Goal: Task Accomplishment & Management: Use online tool/utility

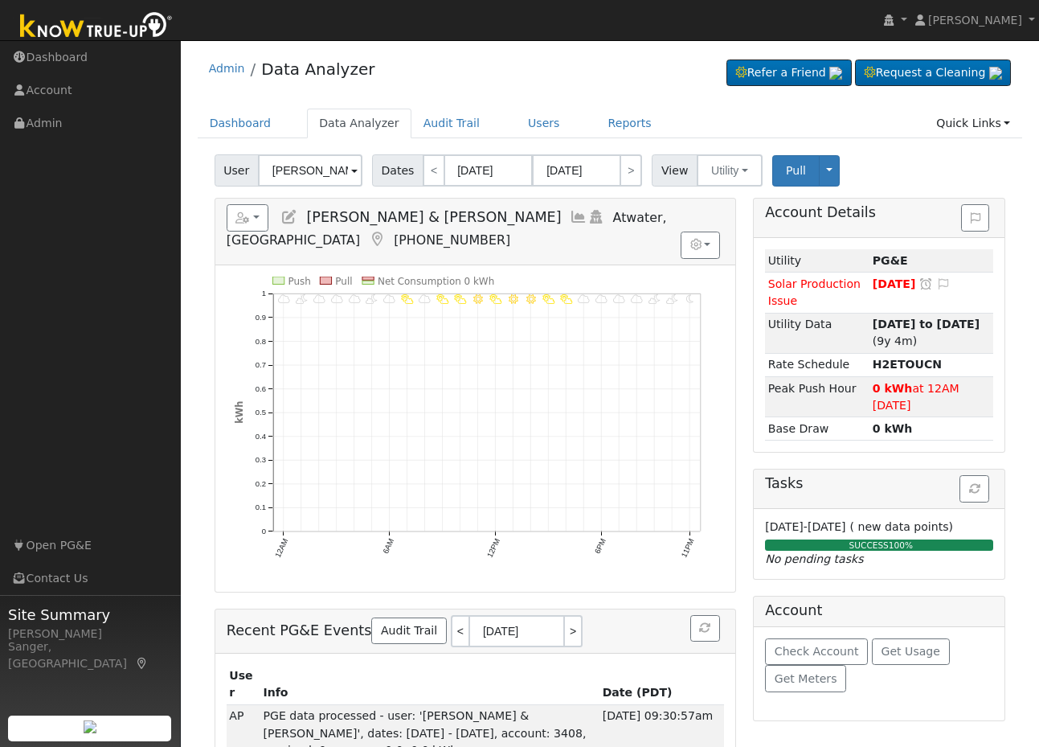
click at [570, 219] on icon at bounding box center [579, 217] width 18 height 14
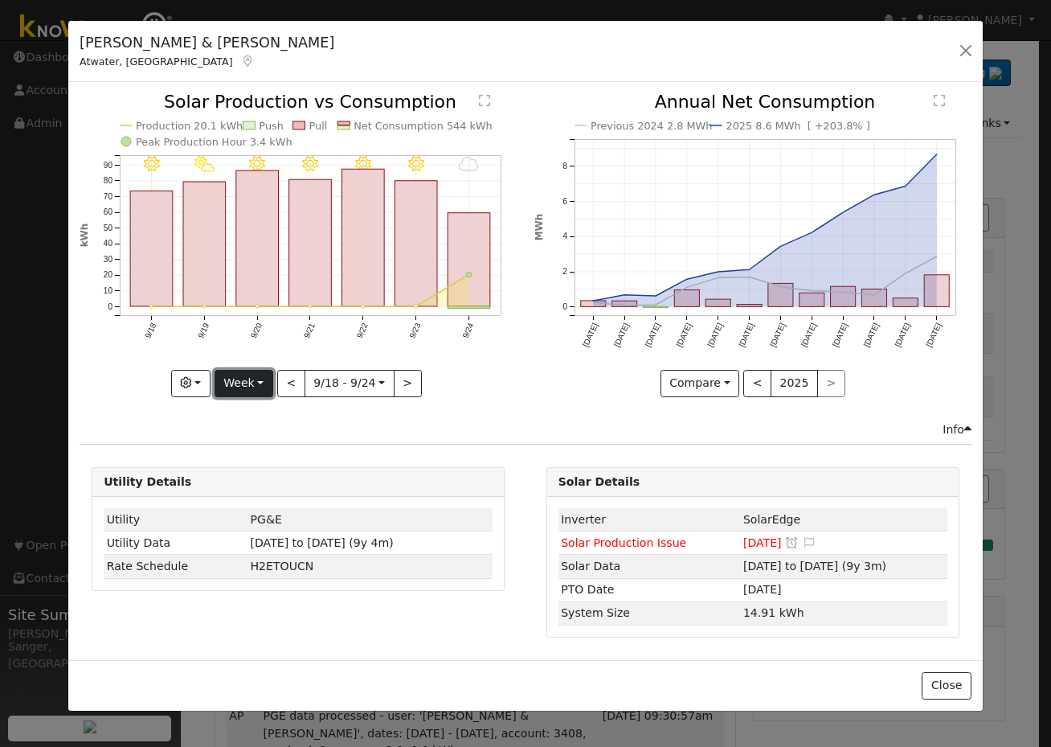
click at [252, 386] on button "Week" at bounding box center [244, 383] width 59 height 27
click at [264, 502] on link "Custom" at bounding box center [271, 507] width 112 height 23
select select "8"
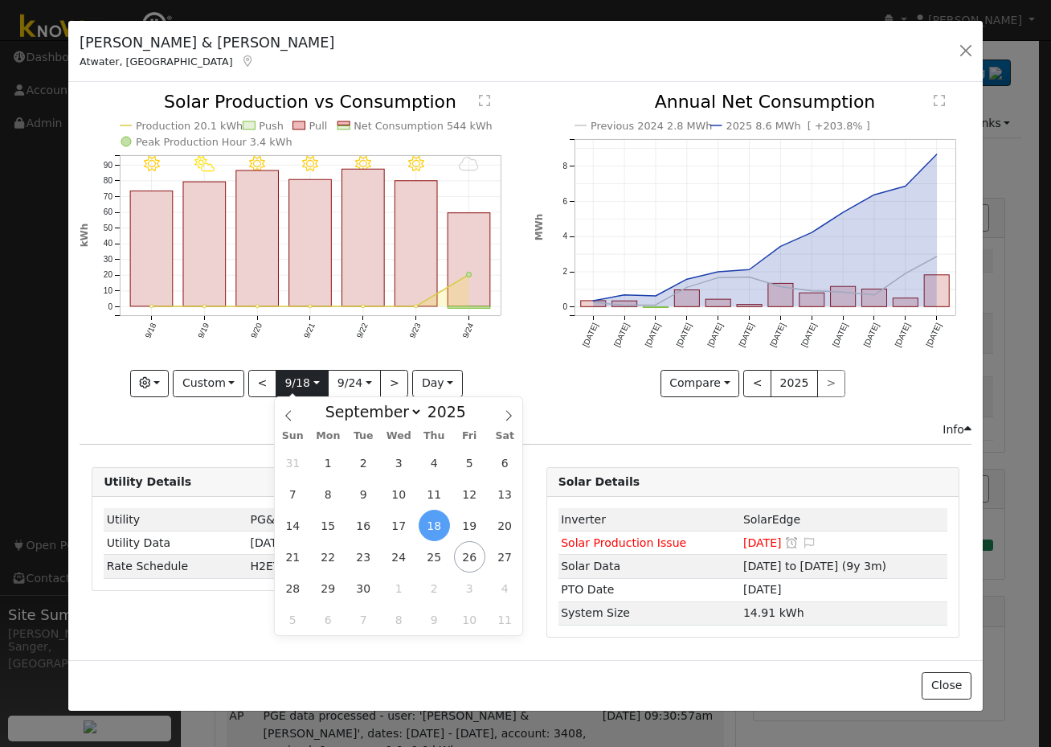
click at [293, 385] on input "[DATE]" at bounding box center [302, 384] width 51 height 26
click at [432, 494] on span "11" at bounding box center [434, 493] width 31 height 31
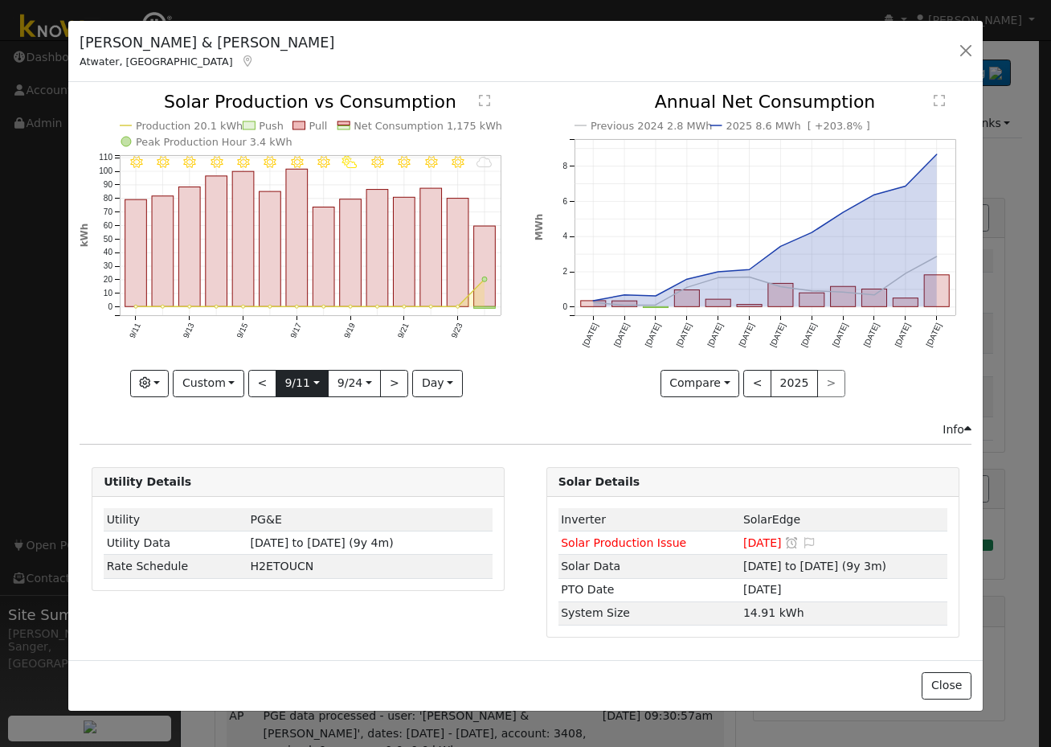
click at [294, 383] on input "[DATE]" at bounding box center [302, 384] width 51 height 26
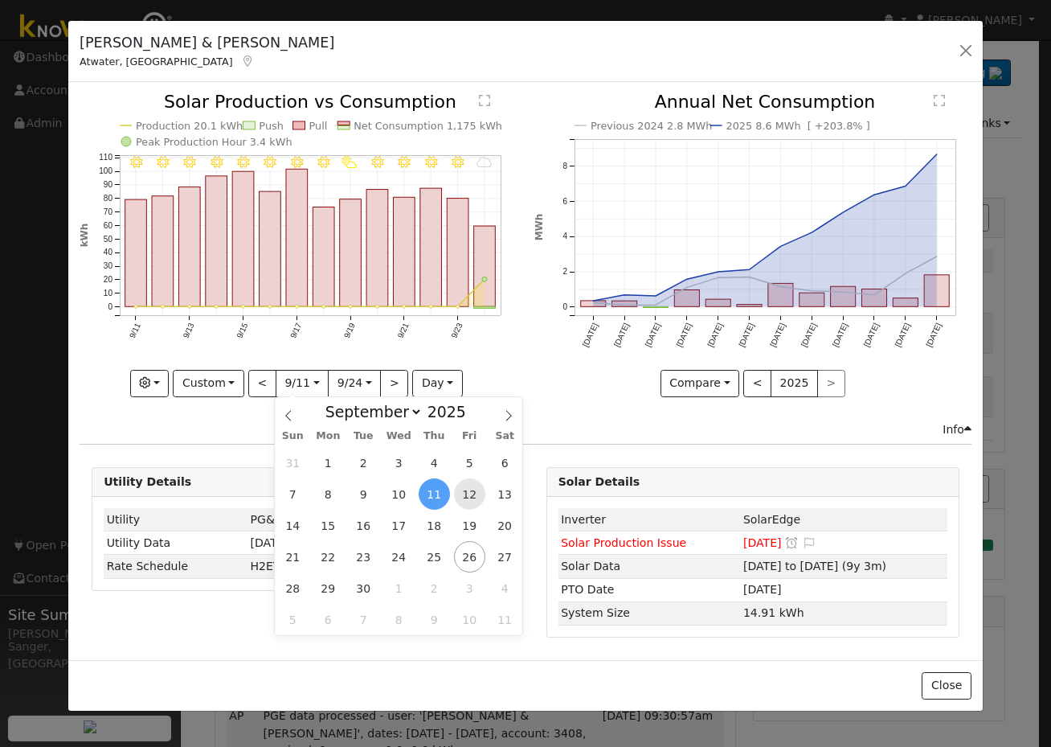
scroll to position [0, 0]
click at [467, 501] on span "12" at bounding box center [469, 493] width 31 height 31
type input "[DATE]"
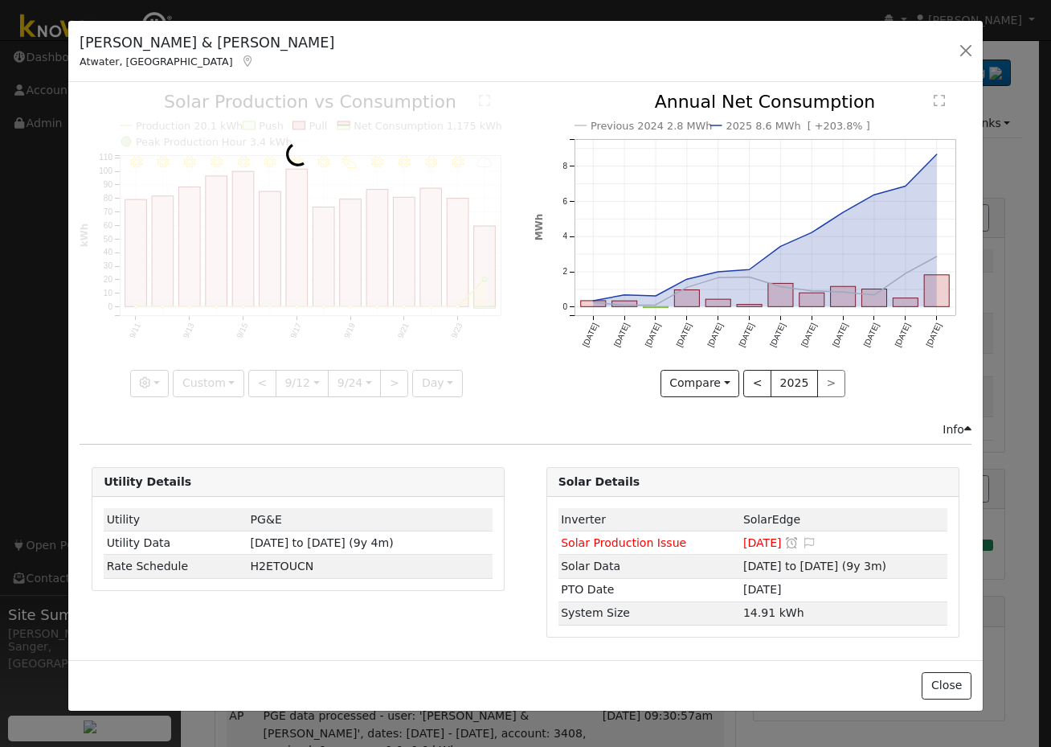
scroll to position [0, 12]
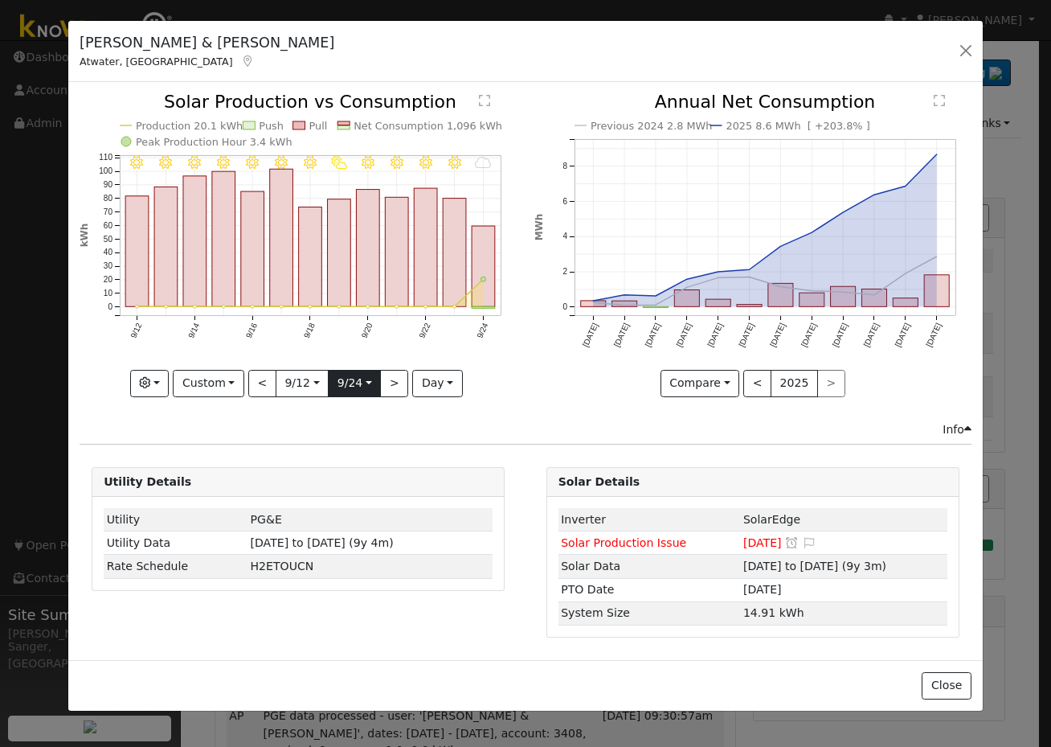
click at [352, 387] on input "[DATE]" at bounding box center [354, 384] width 51 height 26
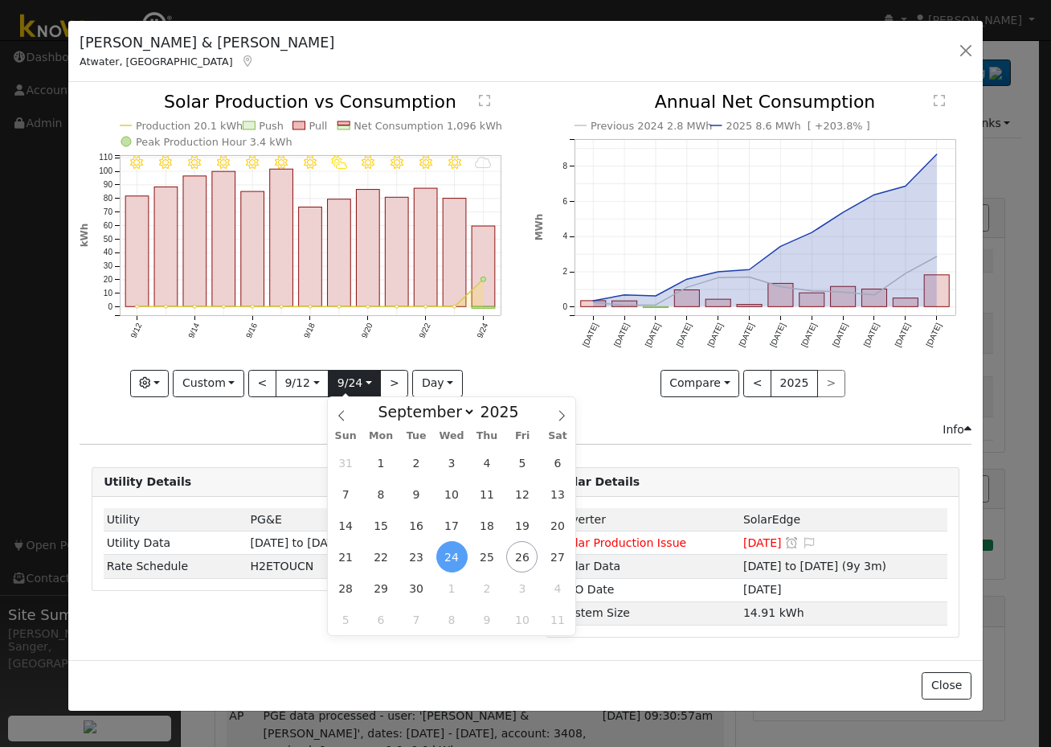
scroll to position [0, 0]
click at [313, 385] on input "[DATE]" at bounding box center [302, 384] width 51 height 26
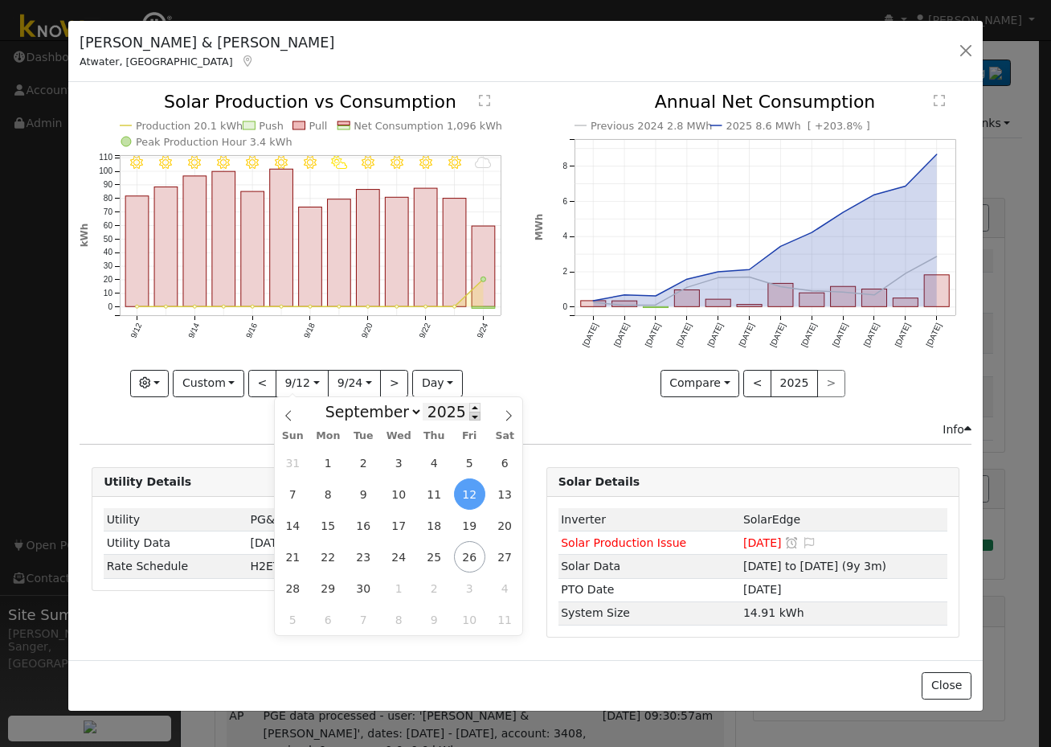
click at [469, 417] on span at bounding box center [474, 416] width 11 height 9
type input "2024"
click at [366, 391] on input "[DATE]" at bounding box center [354, 384] width 51 height 26
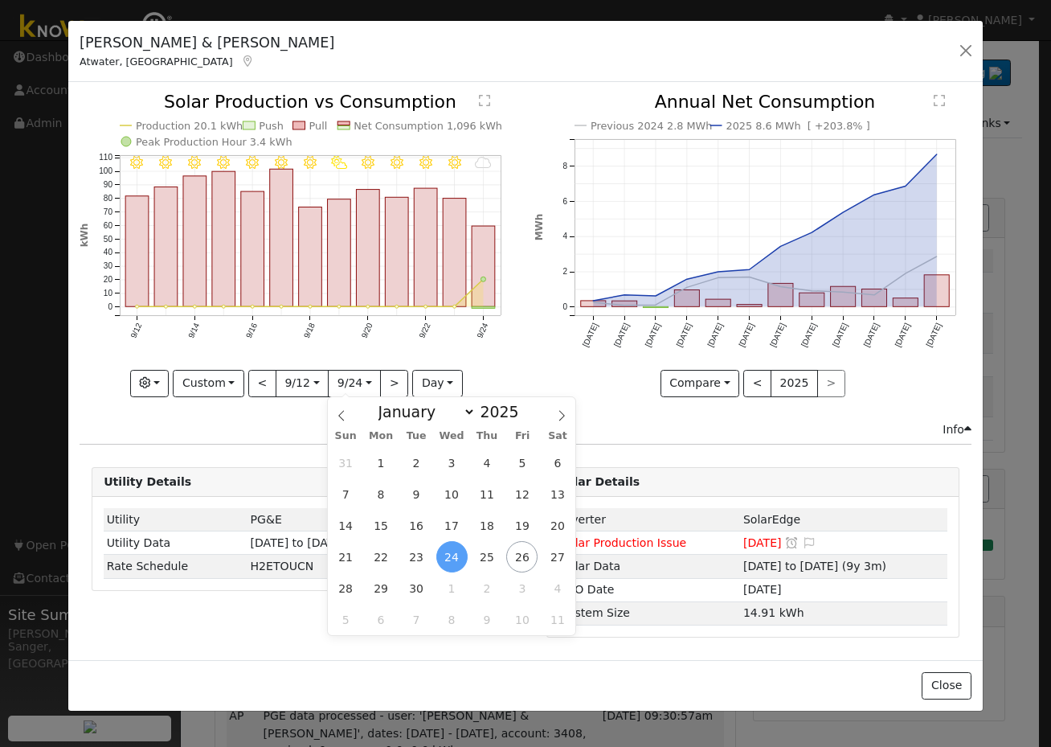
click at [450, 552] on span "24" at bounding box center [451, 556] width 31 height 31
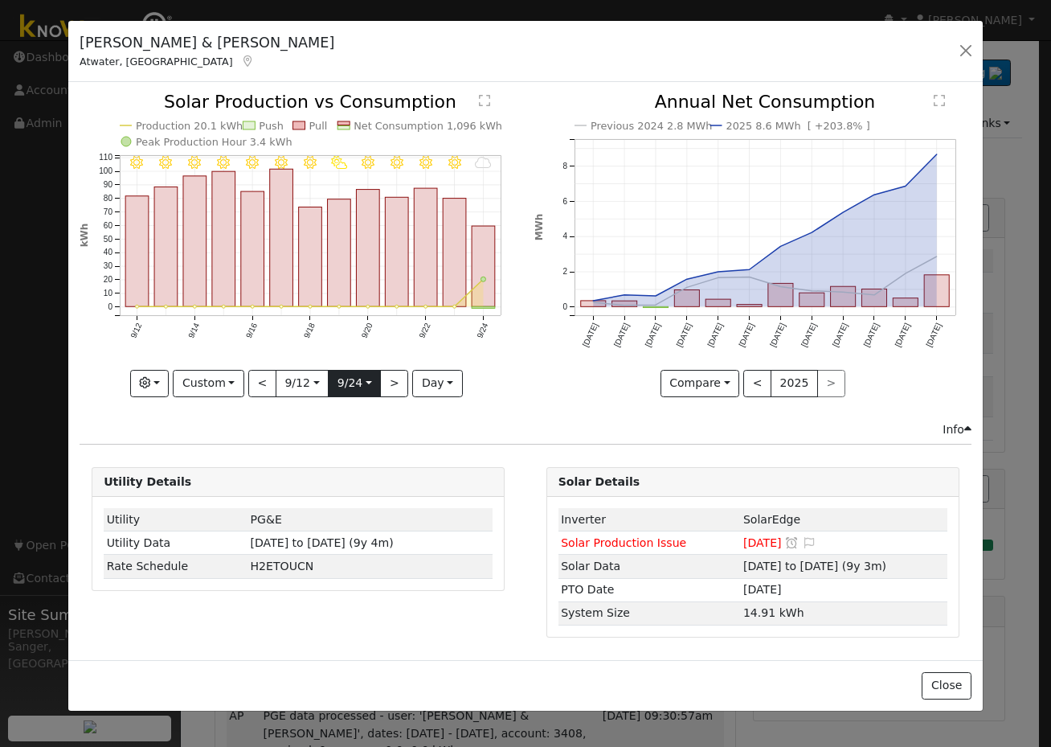
click at [360, 379] on input "[DATE]" at bounding box center [354, 384] width 51 height 26
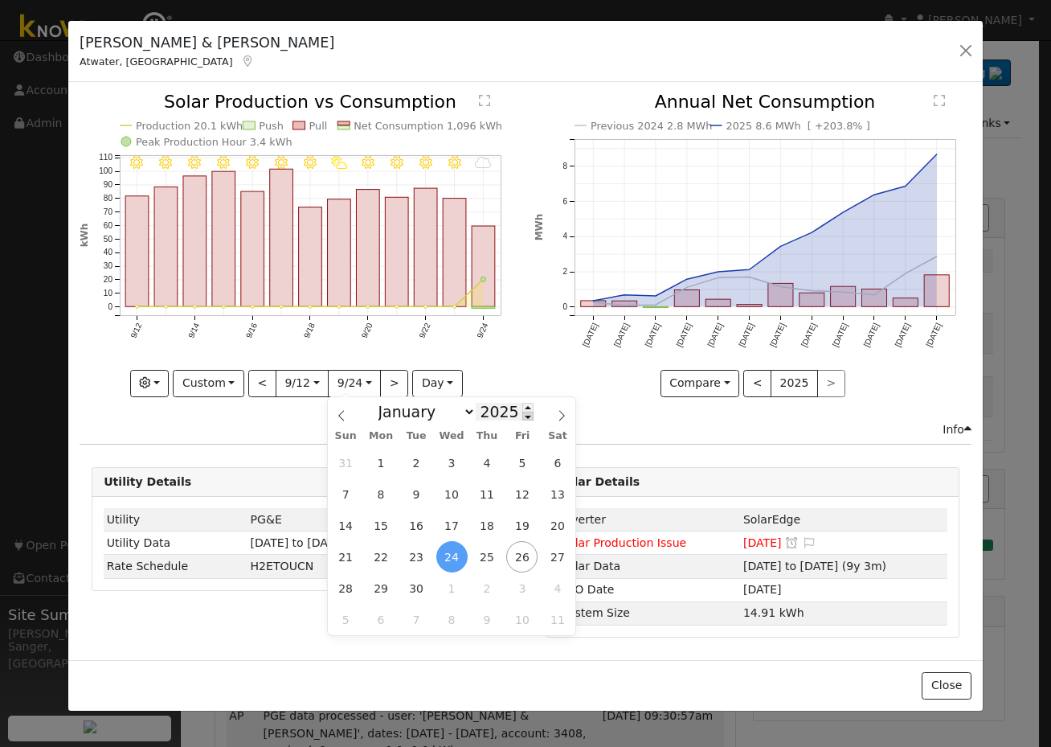
click at [522, 416] on span at bounding box center [527, 416] width 11 height 9
type input "2024"
click at [420, 555] on span "24" at bounding box center [416, 556] width 31 height 31
type input "[DATE]"
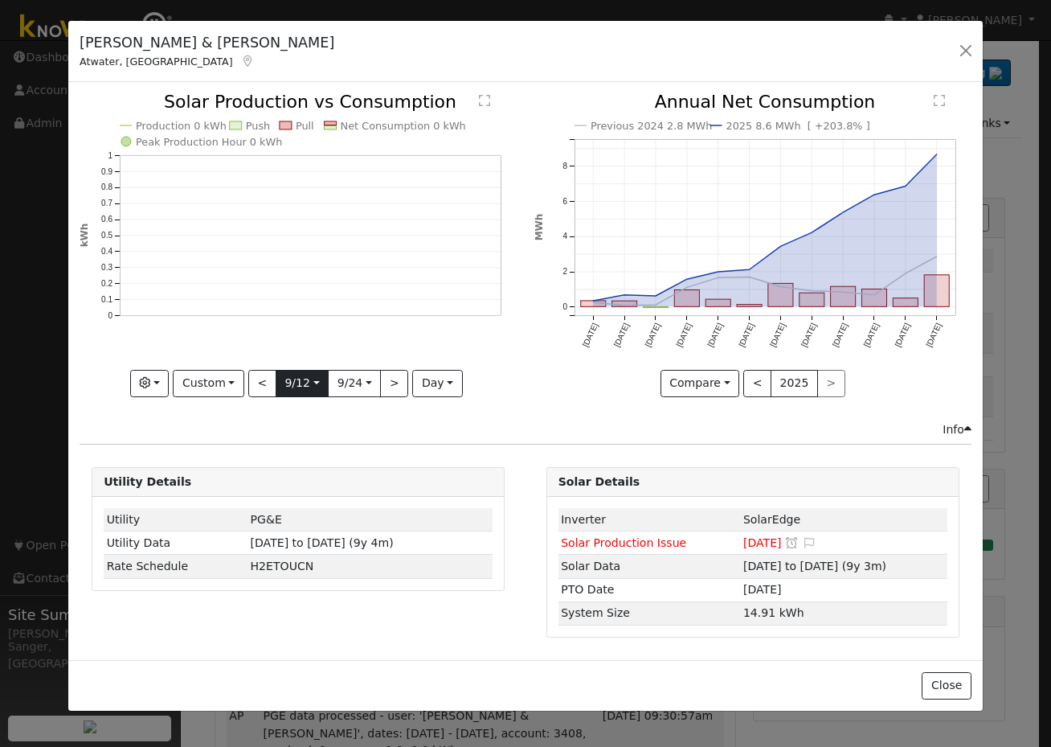
click at [300, 383] on input "[DATE]" at bounding box center [302, 384] width 51 height 26
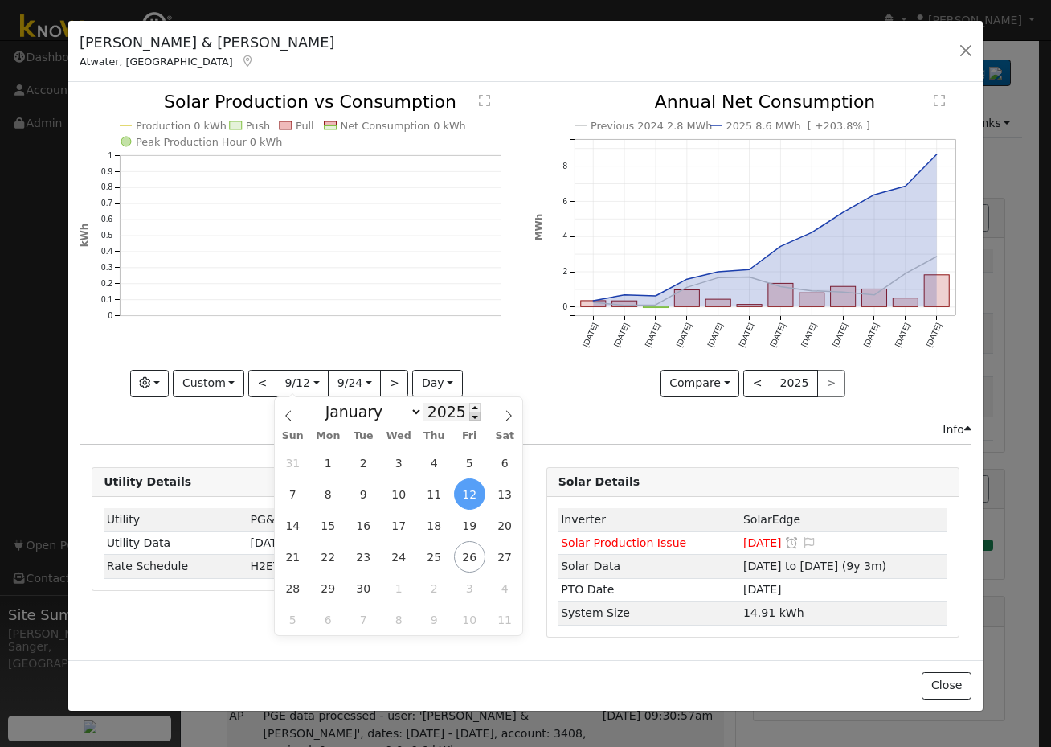
click at [469, 416] on span at bounding box center [474, 416] width 11 height 9
type input "2024"
click at [365, 556] on span "24" at bounding box center [363, 556] width 31 height 31
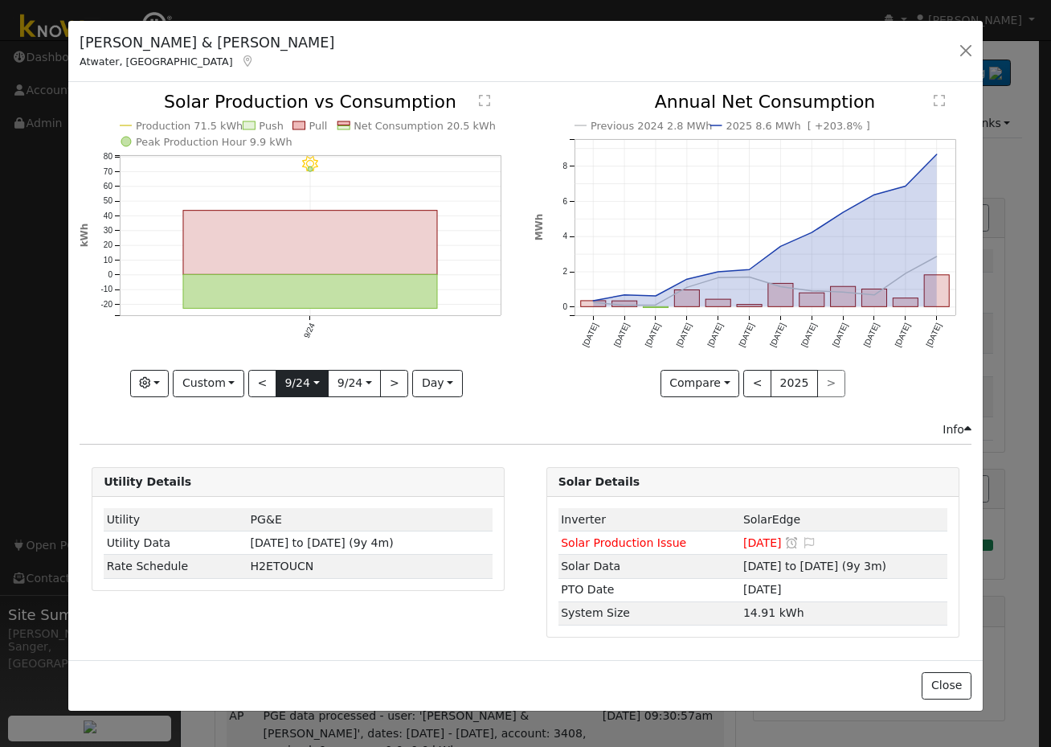
click at [288, 383] on input "[DATE]" at bounding box center [302, 384] width 51 height 26
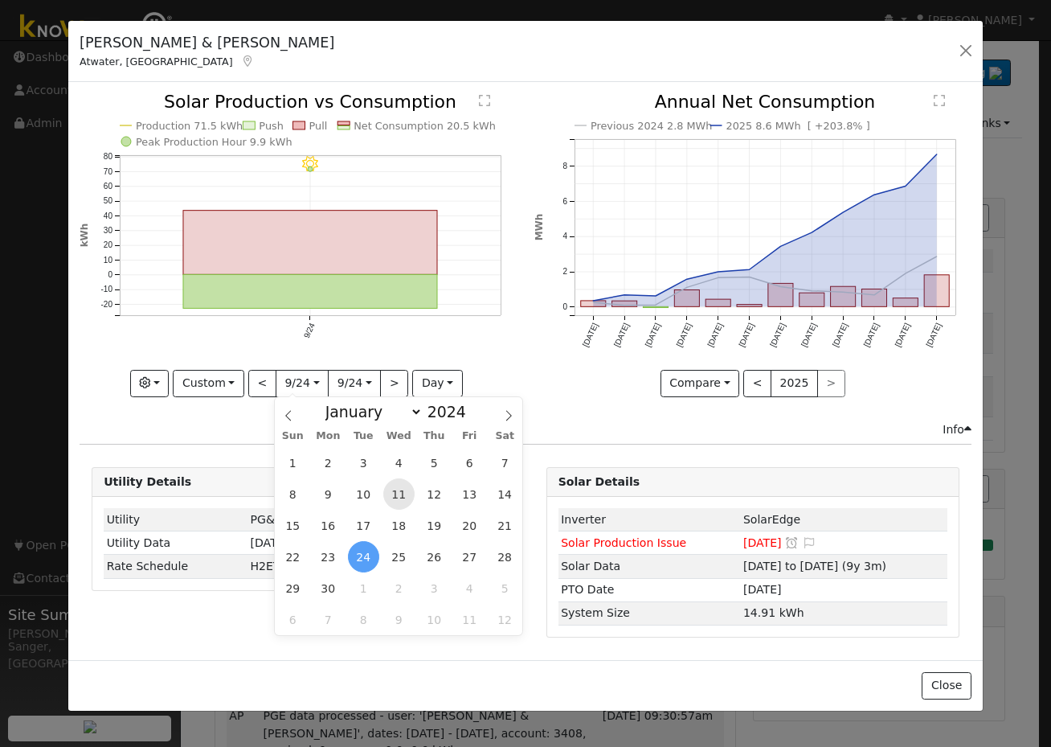
click at [398, 499] on span "11" at bounding box center [398, 493] width 31 height 31
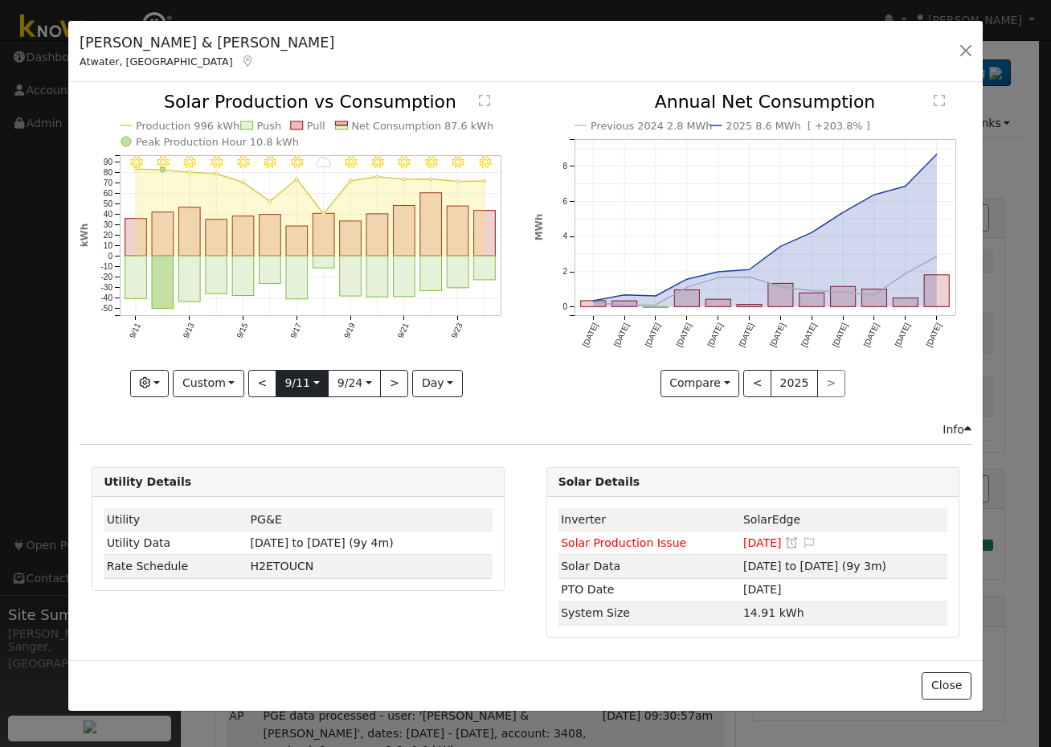
click at [300, 383] on input "[DATE]" at bounding box center [302, 384] width 51 height 26
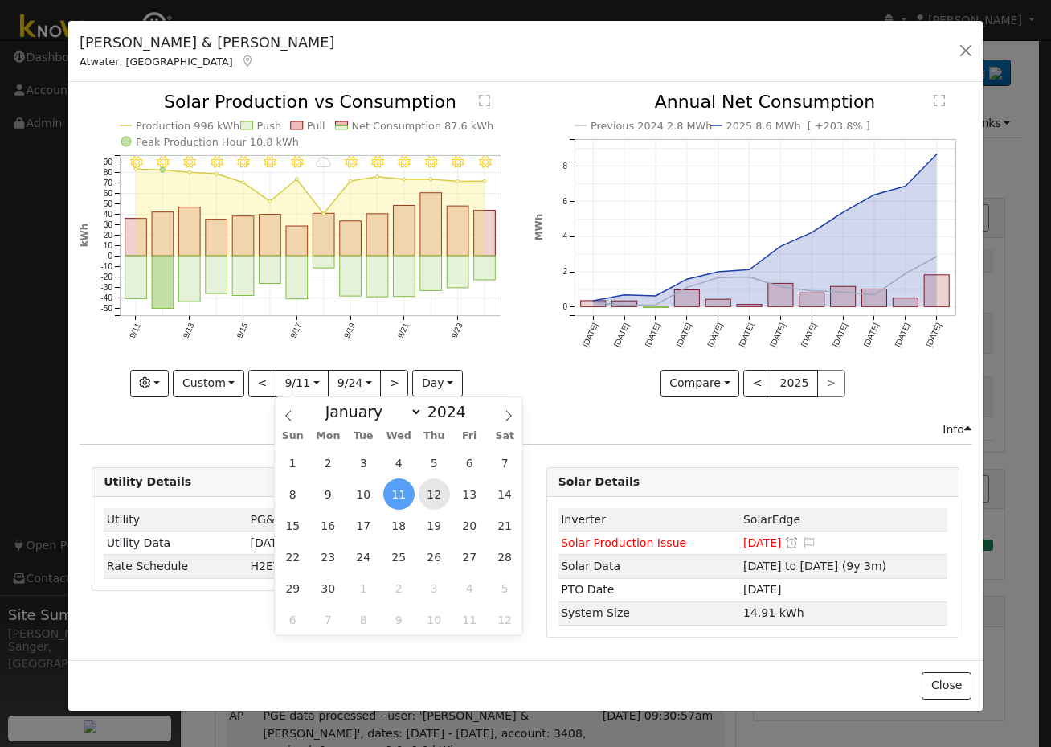
scroll to position [0, 0]
click at [440, 492] on span "12" at bounding box center [434, 493] width 31 height 31
type input "[DATE]"
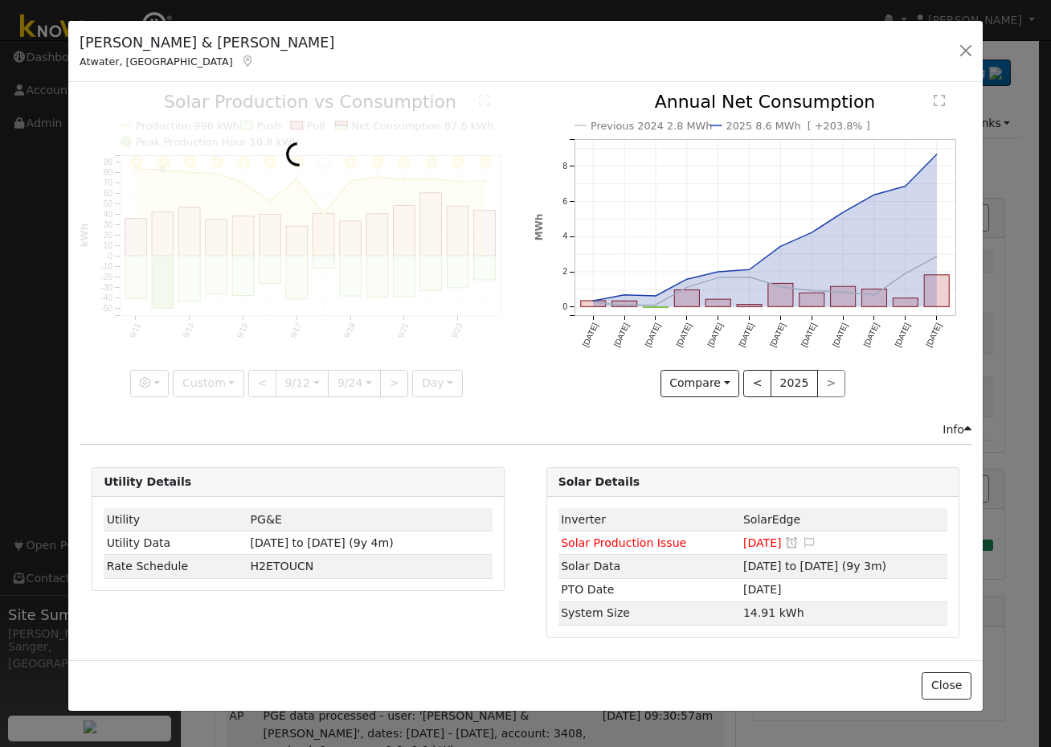
scroll to position [0, 12]
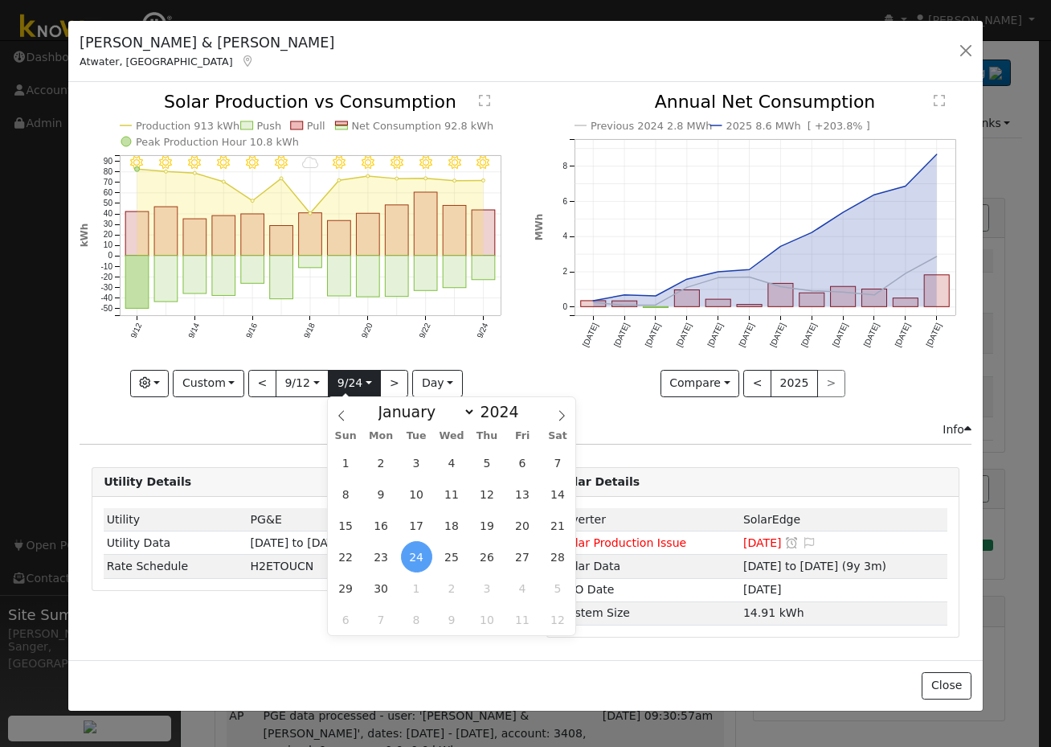
click at [347, 377] on input "[DATE]" at bounding box center [354, 384] width 51 height 26
click at [387, 555] on span "23" at bounding box center [381, 556] width 31 height 31
type input "[DATE]"
